Goal: Task Accomplishment & Management: Complete application form

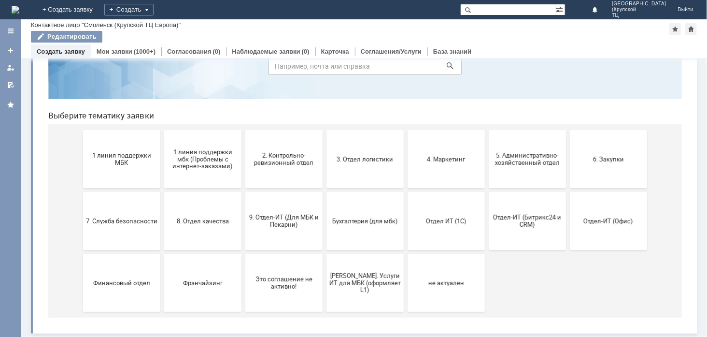
scroll to position [56, 0]
click at [154, 12] on div "Создать" at bounding box center [128, 10] width 49 height 12
click at [180, 25] on link "Заявка" at bounding box center [142, 29] width 73 height 12
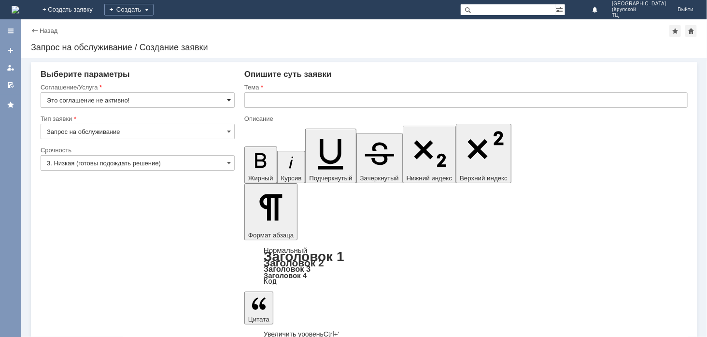
click at [230, 98] on span at bounding box center [229, 100] width 4 height 8
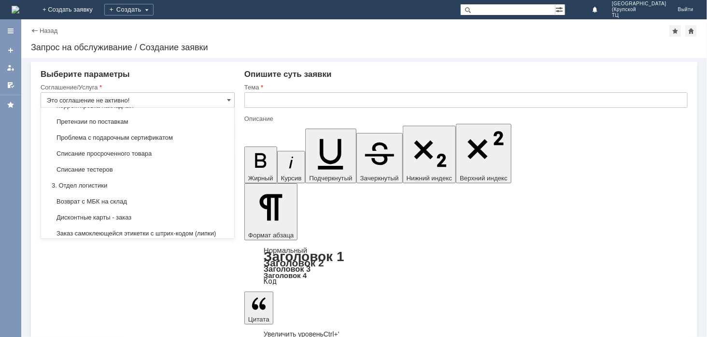
scroll to position [194, 0]
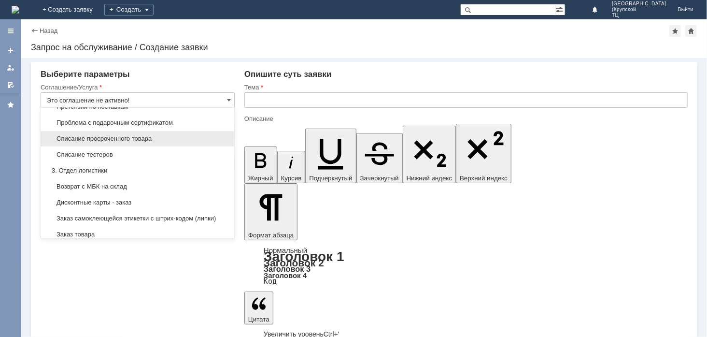
click at [179, 146] on div "Списание просроченного товара" at bounding box center [137, 138] width 193 height 15
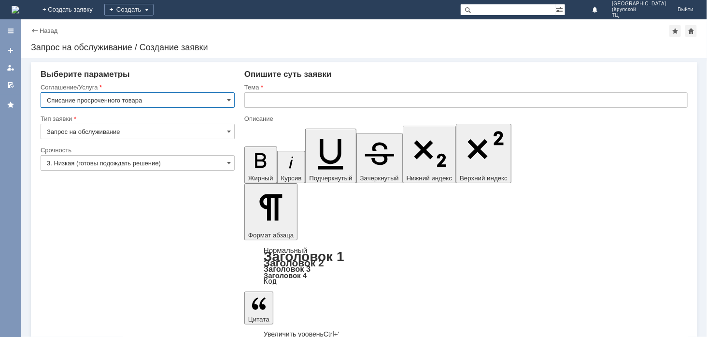
click at [207, 99] on input "Списание просроченного товара" at bounding box center [138, 99] width 194 height 15
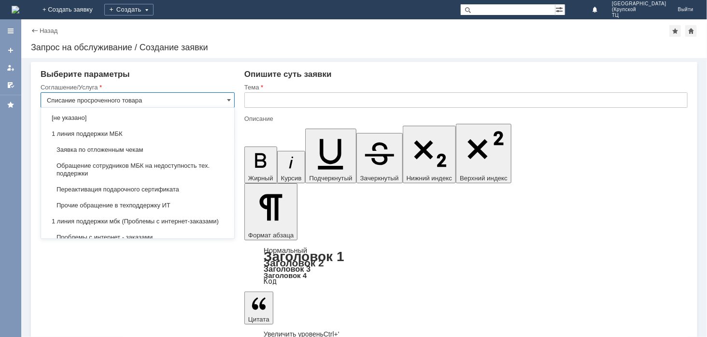
scroll to position [225, 0]
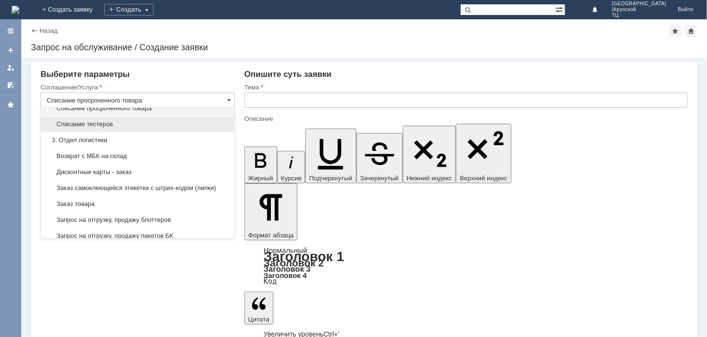
click at [125, 128] on span "Списание тестеров" at bounding box center [138, 124] width 182 height 8
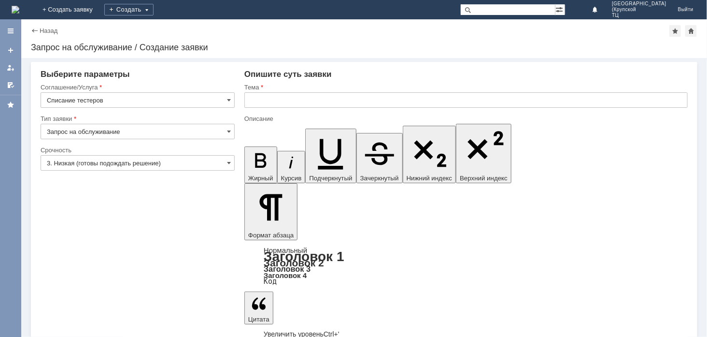
type input "Списание тестеров"
click at [212, 166] on input "3. Низкая (готовы подождать решение)" at bounding box center [138, 162] width 194 height 15
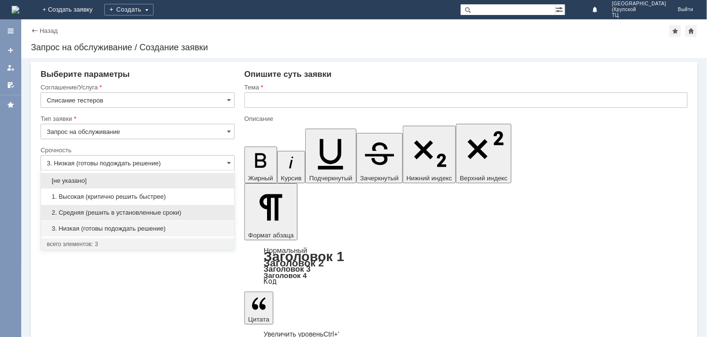
click at [167, 209] on span "2. Средняя (решить в установленные сроки)" at bounding box center [138, 213] width 182 height 8
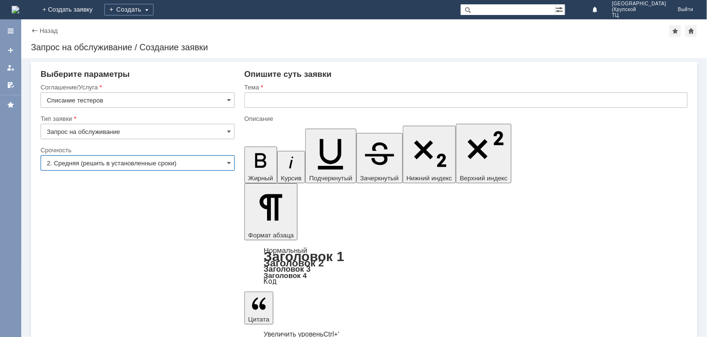
type input "2. Средняя (решить в установленные сроки)"
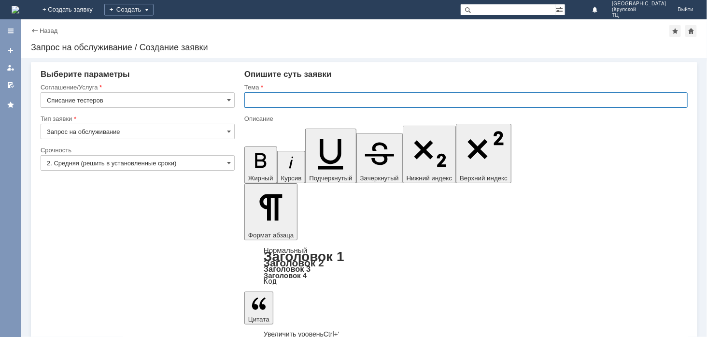
click at [294, 99] on input "text" at bounding box center [465, 99] width 443 height 15
type input "тестеры"
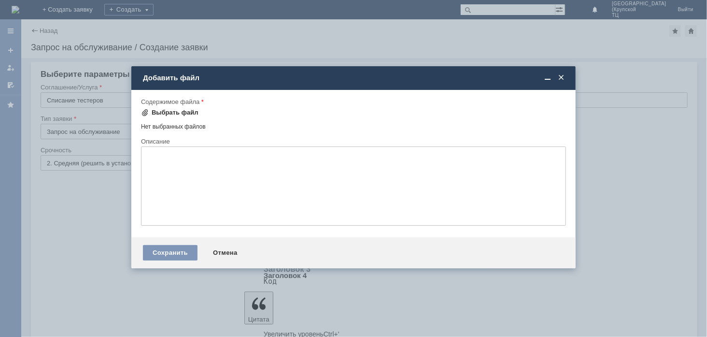
click at [177, 109] on div "Выбрать файл" at bounding box center [175, 113] width 47 height 8
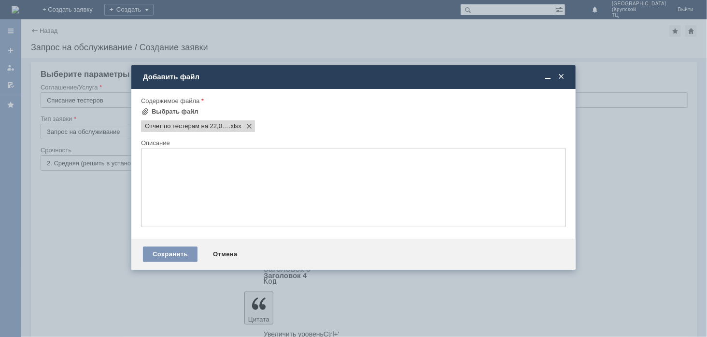
scroll to position [0, 0]
click at [170, 253] on div "Сохранить" at bounding box center [170, 253] width 55 height 15
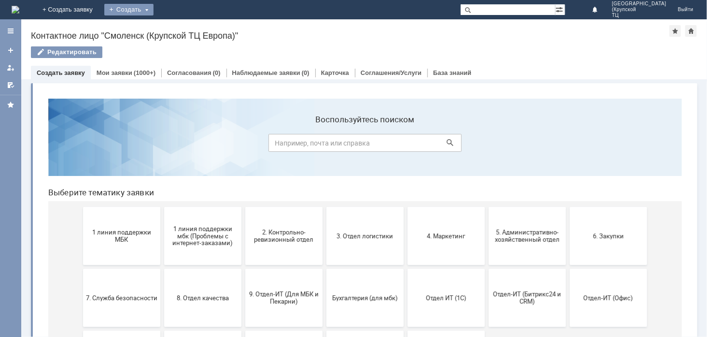
click at [154, 11] on div "Создать" at bounding box center [128, 10] width 49 height 12
click at [180, 32] on link "Заявка" at bounding box center [142, 29] width 73 height 12
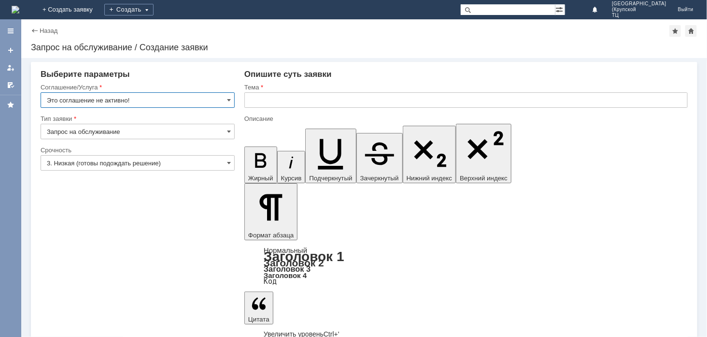
click at [161, 98] on input "Это соглашение не активно!" at bounding box center [138, 99] width 194 height 15
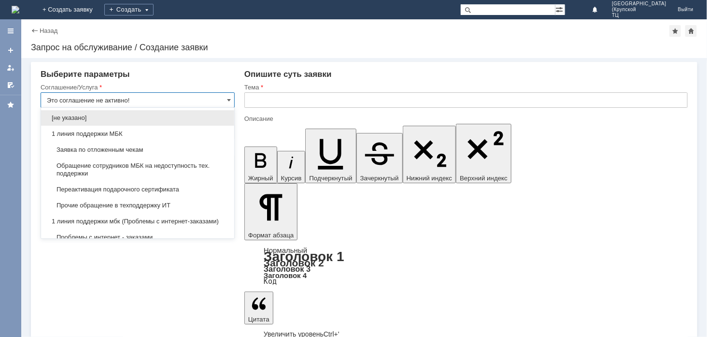
click at [212, 100] on input "Это соглашение не активно!" at bounding box center [138, 99] width 194 height 15
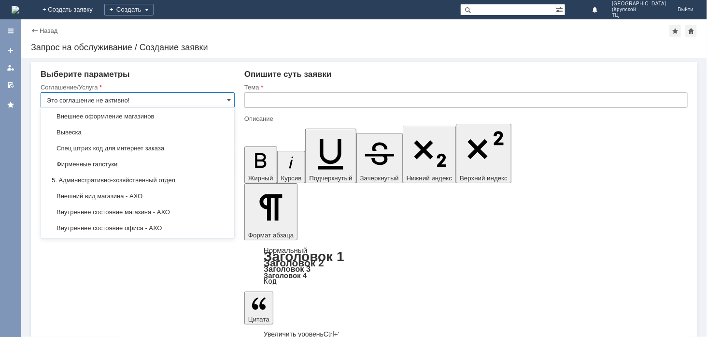
scroll to position [628, 0]
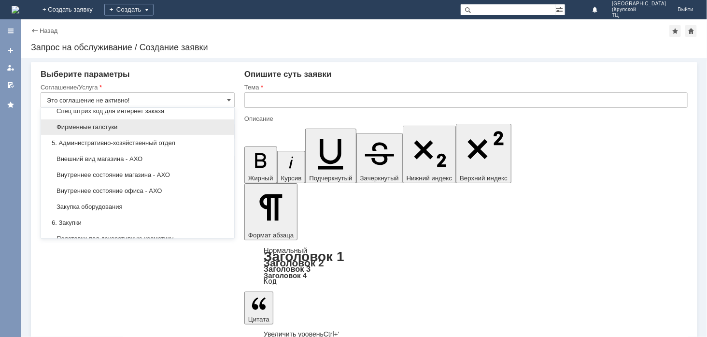
click at [203, 135] on div "Фирменные галстуки" at bounding box center [137, 126] width 193 height 15
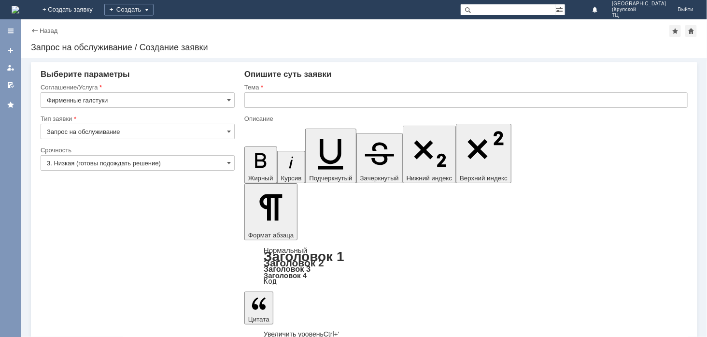
type input "Фирменные галстуки"
click at [204, 164] on input "3. Низкая (готовы подождать решение)" at bounding box center [138, 162] width 194 height 15
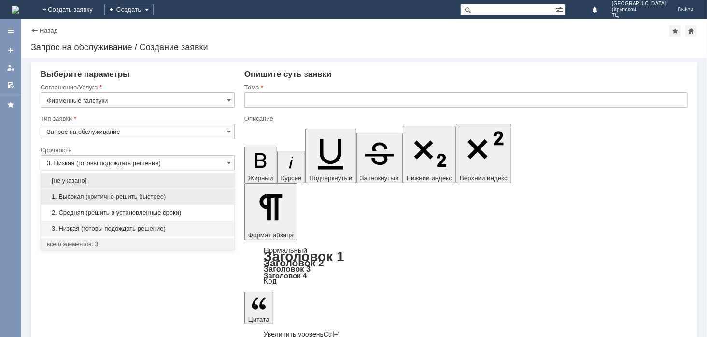
click at [165, 198] on span "1. Высокая (критично решить быстрее)" at bounding box center [138, 197] width 182 height 8
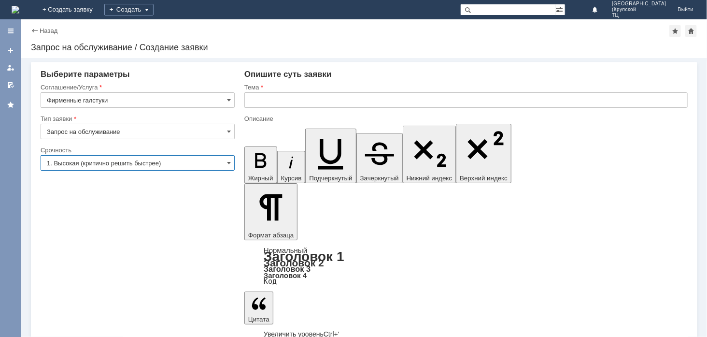
type input "1. Высокая (критично решить быстрее)"
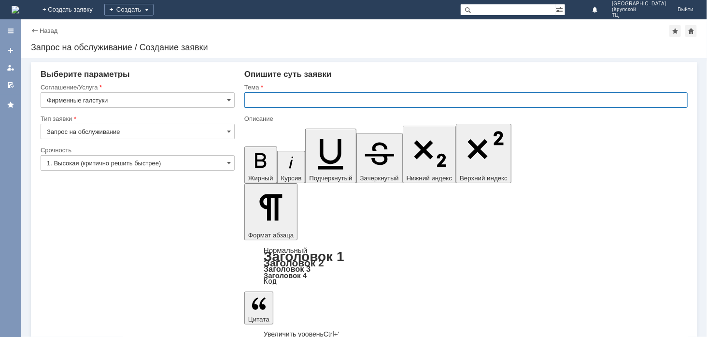
click at [283, 94] on input "text" at bounding box center [465, 99] width 443 height 15
type input "фирменный галстук"
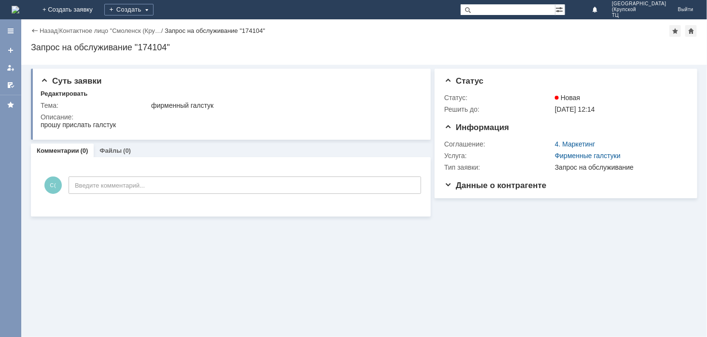
click at [35, 30] on div "Назад" at bounding box center [44, 30] width 27 height 7
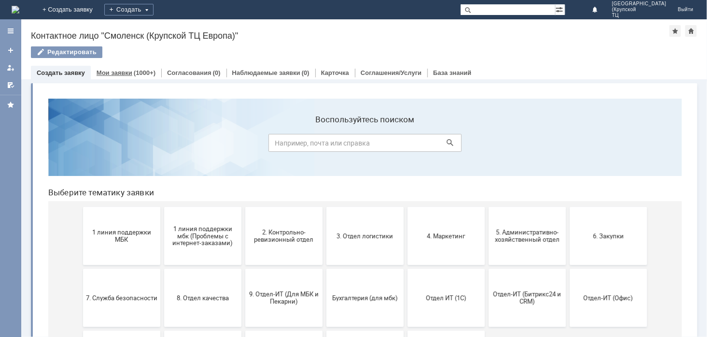
click at [127, 73] on link "Мои заявки" at bounding box center [115, 72] width 36 height 7
